Goal: Find specific page/section: Find specific page/section

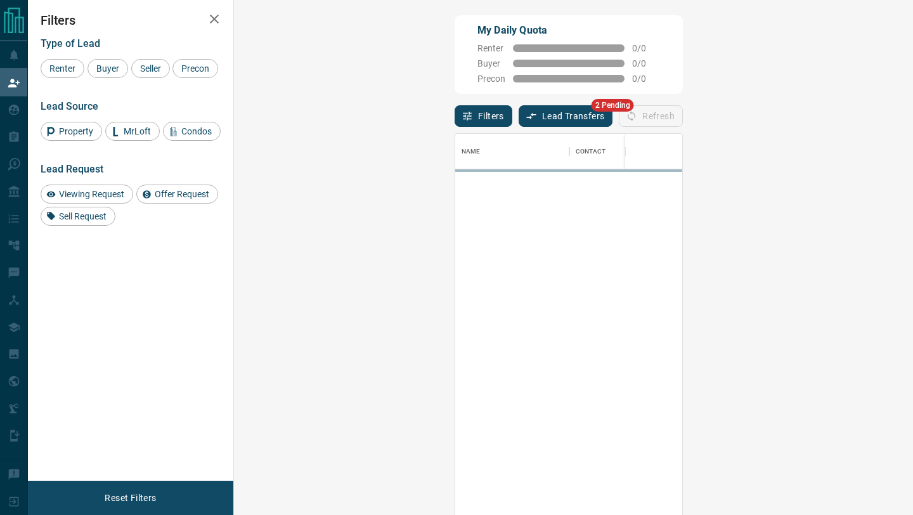
scroll to position [391, 652]
click at [519, 120] on button "Lead Transfers" at bounding box center [566, 116] width 95 height 22
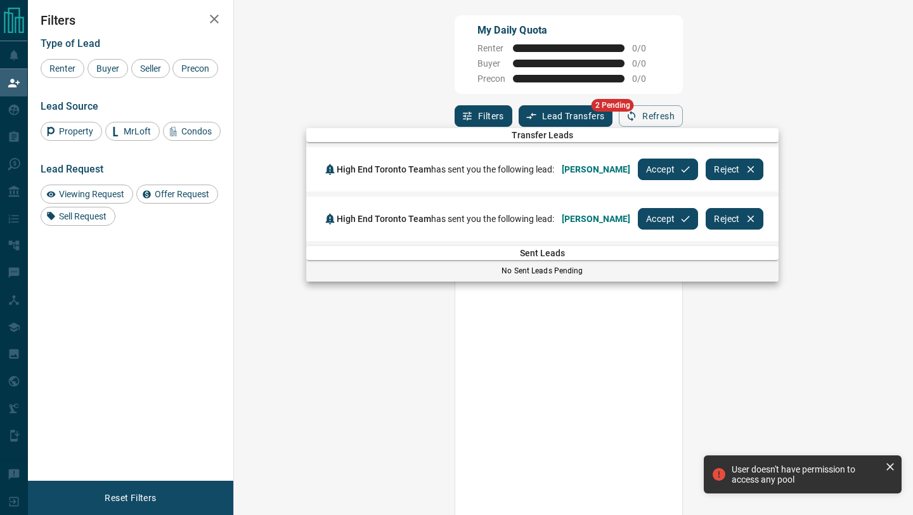
click at [651, 174] on button "Accept" at bounding box center [668, 170] width 60 height 22
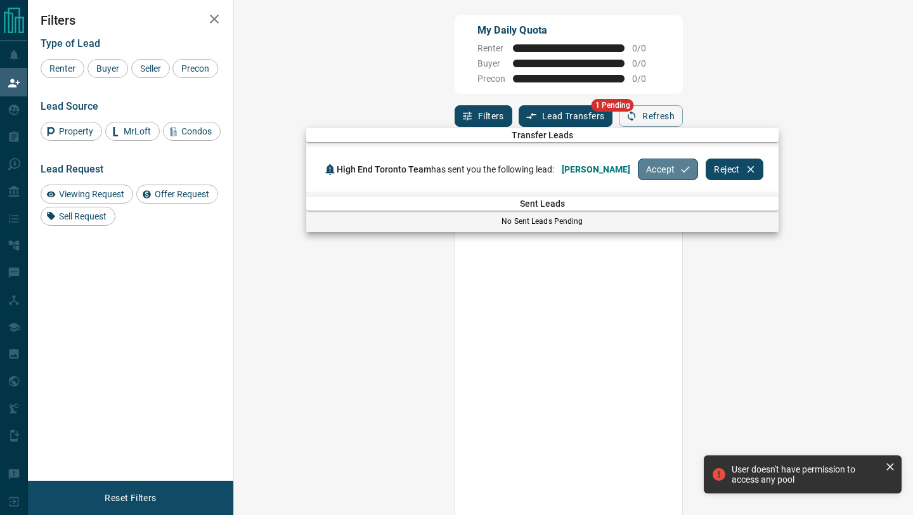
click at [651, 174] on button "Accept" at bounding box center [668, 170] width 60 height 22
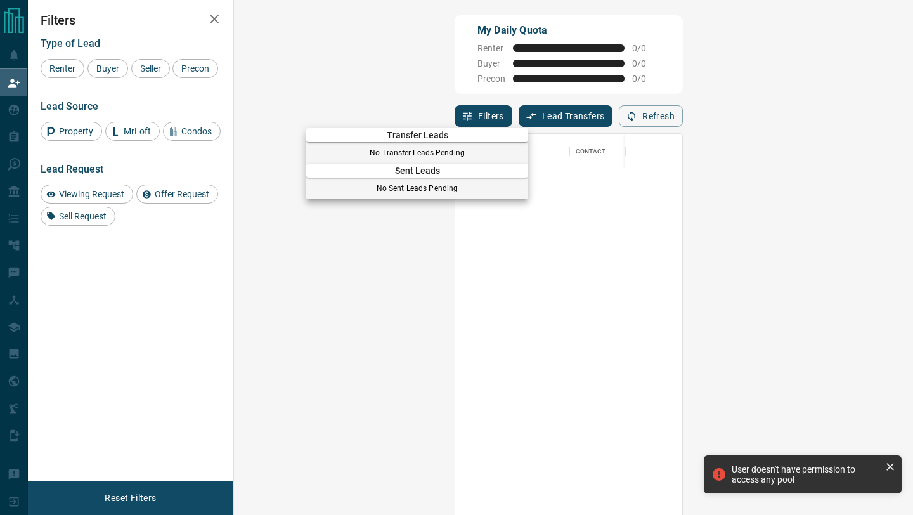
click at [16, 81] on div at bounding box center [456, 257] width 913 height 515
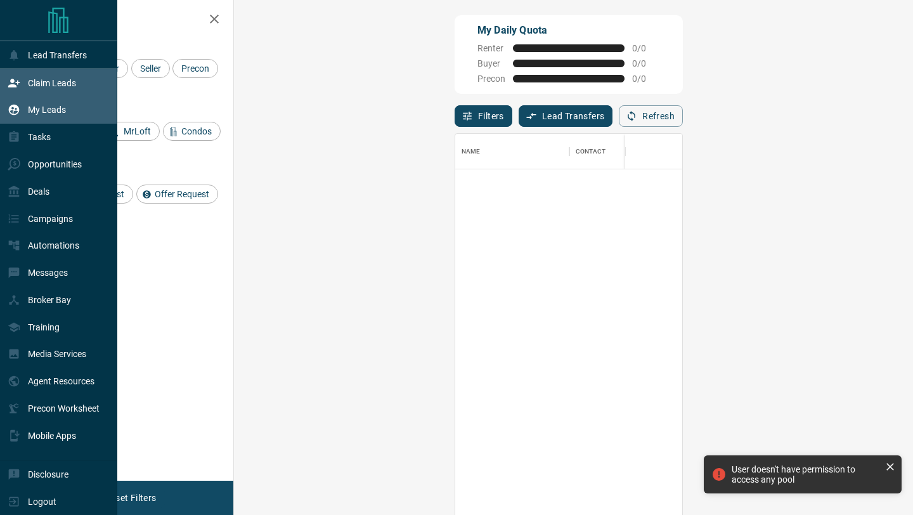
click at [32, 115] on p "My Leads" at bounding box center [47, 110] width 38 height 10
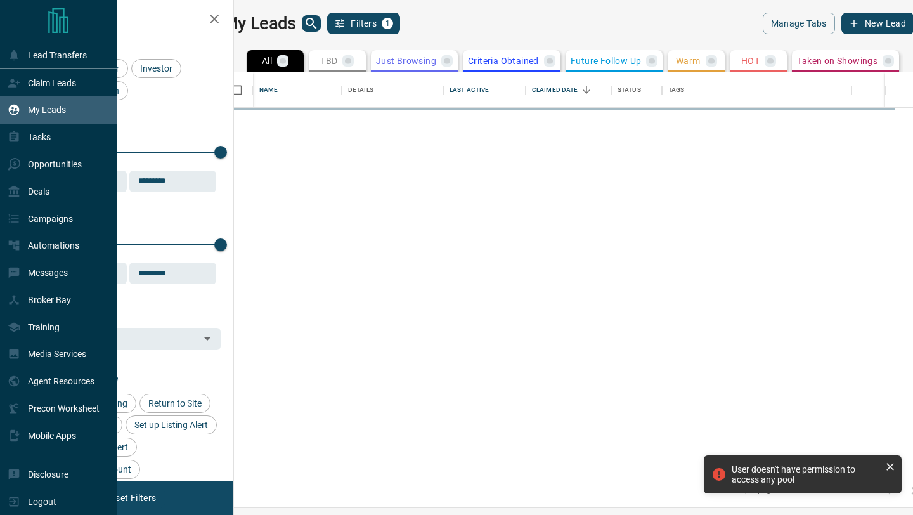
scroll to position [402, 674]
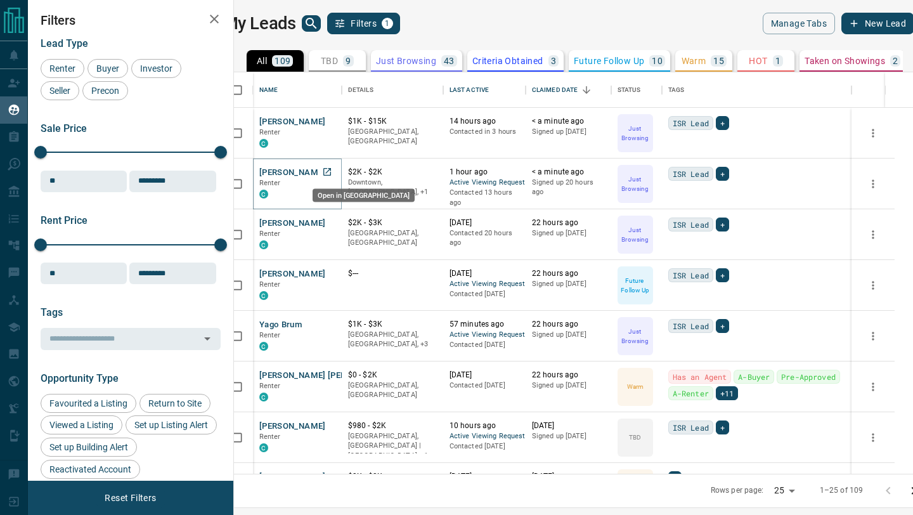
click at [332, 176] on icon "Open in New Tab" at bounding box center [327, 172] width 10 height 10
